Goal: Transaction & Acquisition: Obtain resource

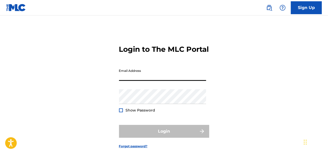
type input "[EMAIL_ADDRESS][DOMAIN_NAME]"
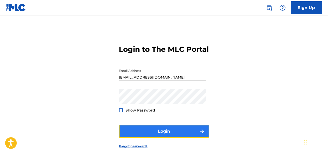
click at [165, 138] on button "Login" at bounding box center [164, 131] width 90 height 13
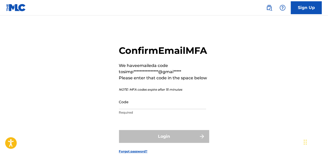
click at [165, 143] on div "Login" at bounding box center [164, 136] width 90 height 13
click at [149, 109] on input "Code" at bounding box center [162, 102] width 87 height 15
click at [146, 109] on input "Code" at bounding box center [162, 102] width 87 height 15
paste input "841456"
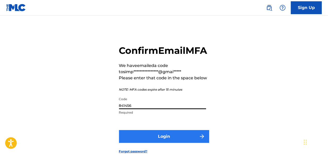
type input "841456"
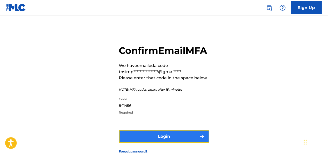
click at [169, 142] on button "Login" at bounding box center [164, 136] width 90 height 13
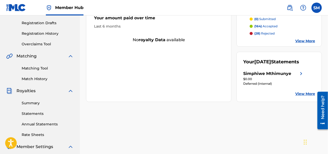
scroll to position [77, 0]
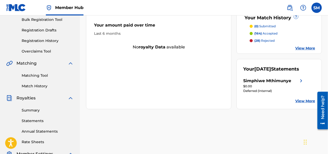
click at [298, 47] on link "View More" at bounding box center [305, 48] width 20 height 5
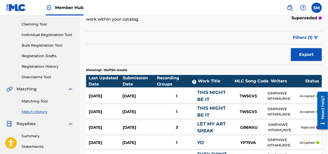
scroll to position [77, 0]
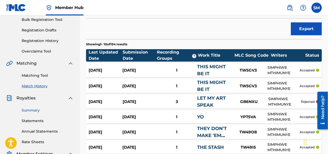
click at [29, 112] on link "Summary" at bounding box center [48, 110] width 52 height 5
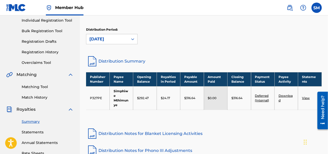
scroll to position [77, 0]
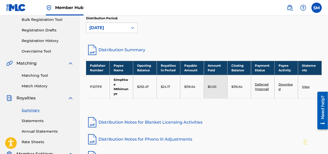
click at [305, 85] on link "View" at bounding box center [306, 87] width 8 height 4
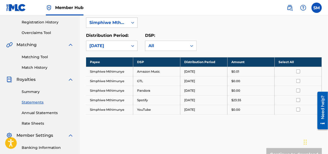
scroll to position [88, 0]
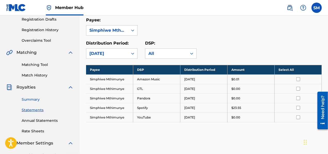
click at [29, 99] on link "Summary" at bounding box center [48, 99] width 52 height 5
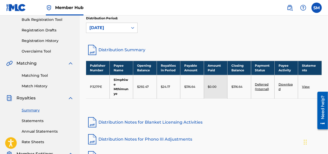
scroll to position [103, 0]
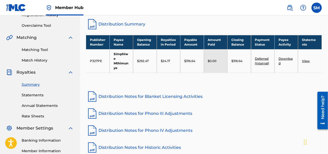
click at [306, 60] on link "View" at bounding box center [306, 61] width 8 height 4
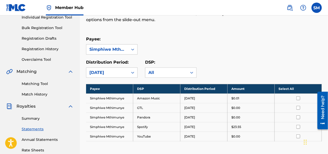
scroll to position [77, 0]
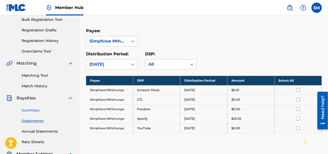
click at [28, 110] on link "Summary" at bounding box center [48, 110] width 52 height 5
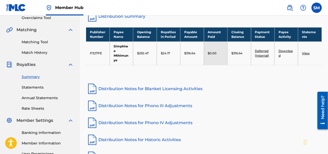
scroll to position [103, 0]
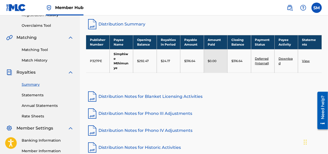
click at [284, 59] on link "Download" at bounding box center [285, 61] width 14 height 9
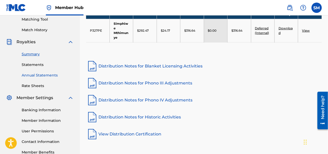
scroll to position [141, 0]
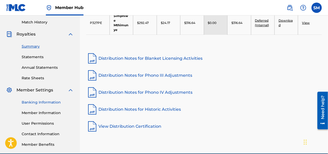
click at [49, 100] on link "Banking Information" at bounding box center [48, 102] width 52 height 5
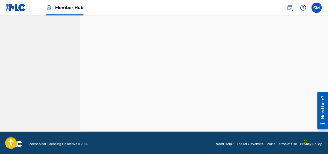
scroll to position [324, 0]
